Goal: Task Accomplishment & Management: Manage account settings

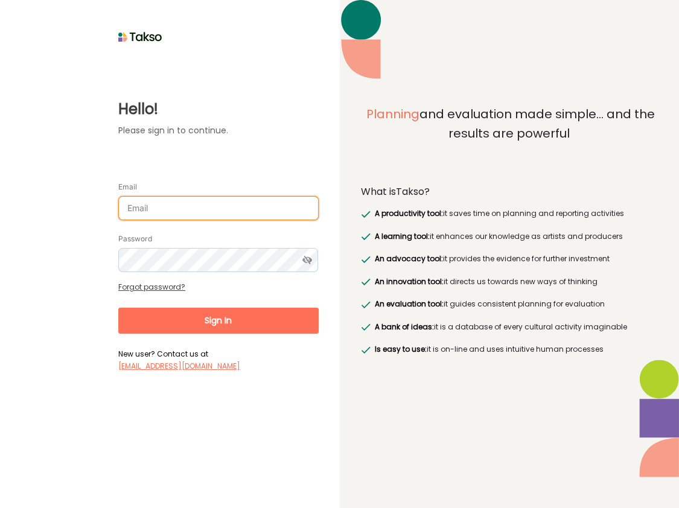
type input "[PERSON_NAME][EMAIL_ADDRESS][DOMAIN_NAME]"
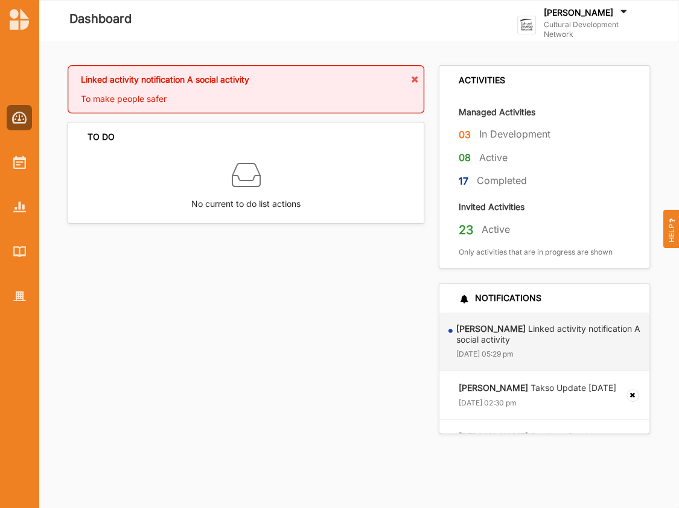
click at [570, 19] on div "[PERSON_NAME]" at bounding box center [594, 13] width 100 height 13
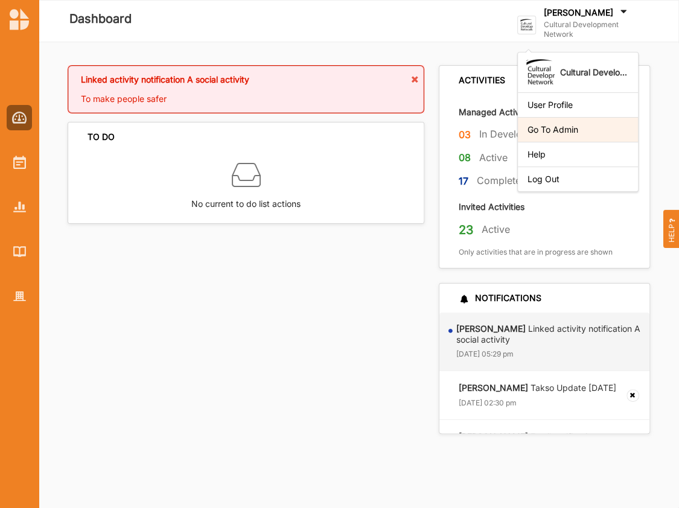
click at [547, 132] on div "Go To Admin" at bounding box center [577, 129] width 101 height 11
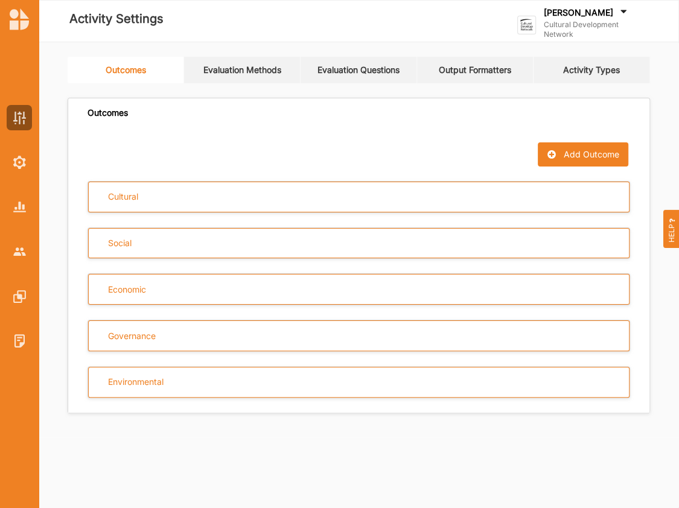
click at [601, 69] on link "Activity Types" at bounding box center [591, 70] width 116 height 27
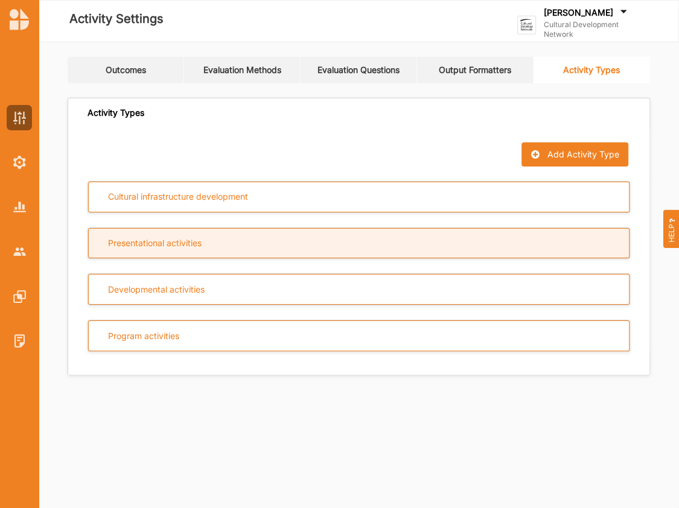
click at [167, 237] on div "Presentational activities" at bounding box center [358, 243] width 541 height 31
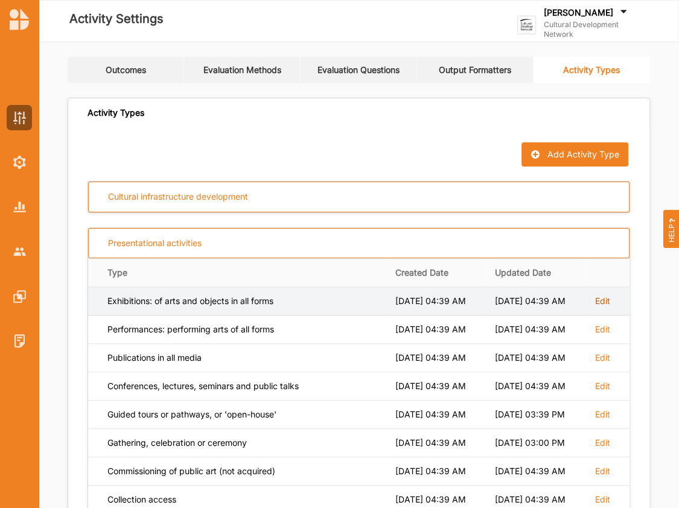
click at [605, 298] on label "Edit" at bounding box center [602, 301] width 15 height 11
select select "3"
select select "5"
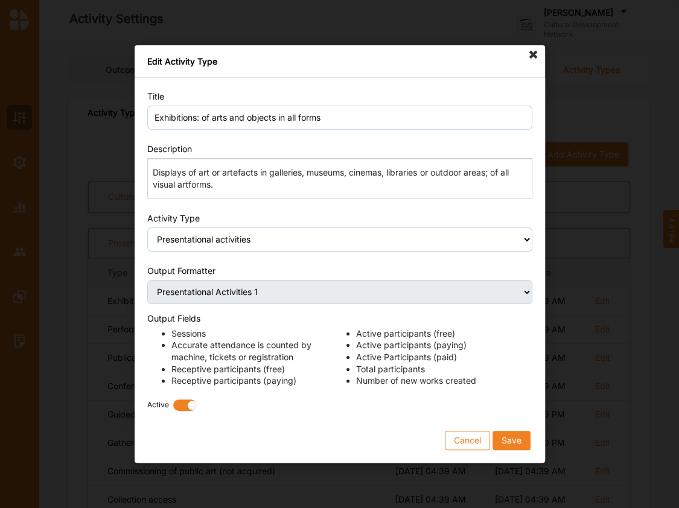
click at [246, 185] on p "Displays of art or artefacts in galleries, museums, cinemas, libraries or outdo…" at bounding box center [339, 179] width 373 height 24
click at [153, 173] on p "Displays of art or artefacts in galleries, museums, cinemas, libraries or outdo…" at bounding box center [339, 179] width 373 height 24
click at [468, 435] on button "Cancel" at bounding box center [467, 440] width 45 height 19
